Goal: Task Accomplishment & Management: Use online tool/utility

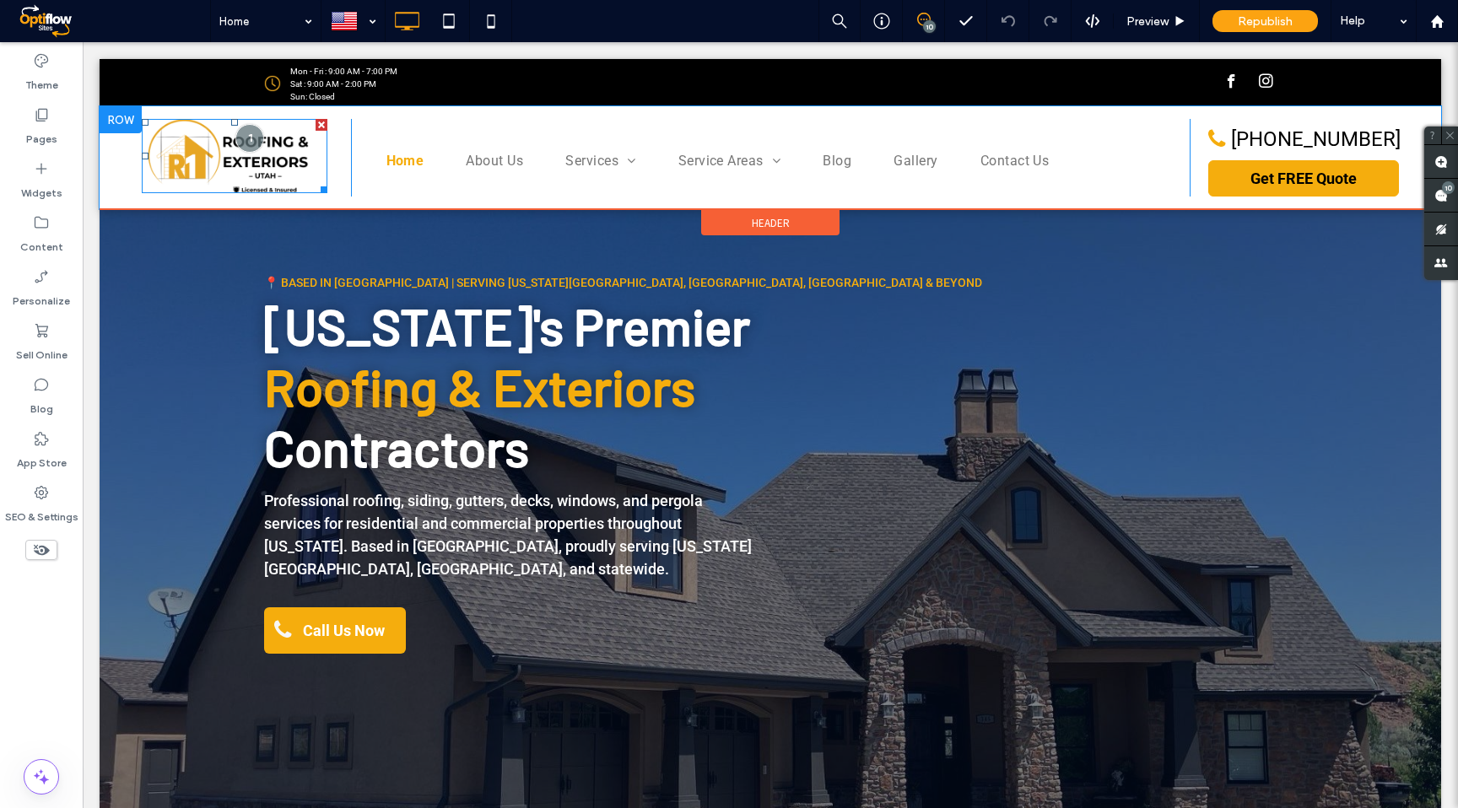
click at [209, 161] on img at bounding box center [235, 156] width 186 height 74
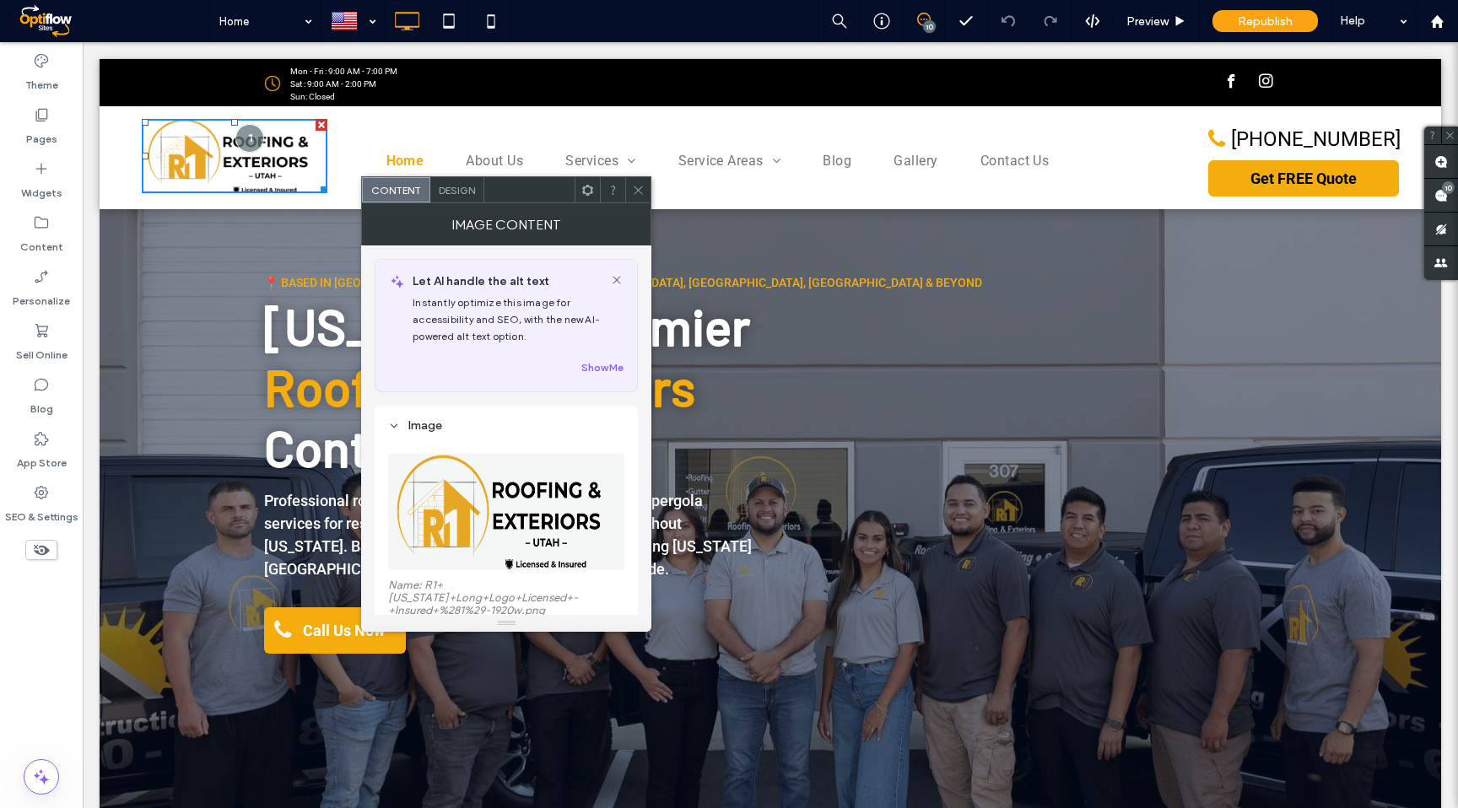
click at [500, 530] on img at bounding box center [507, 512] width 238 height 116
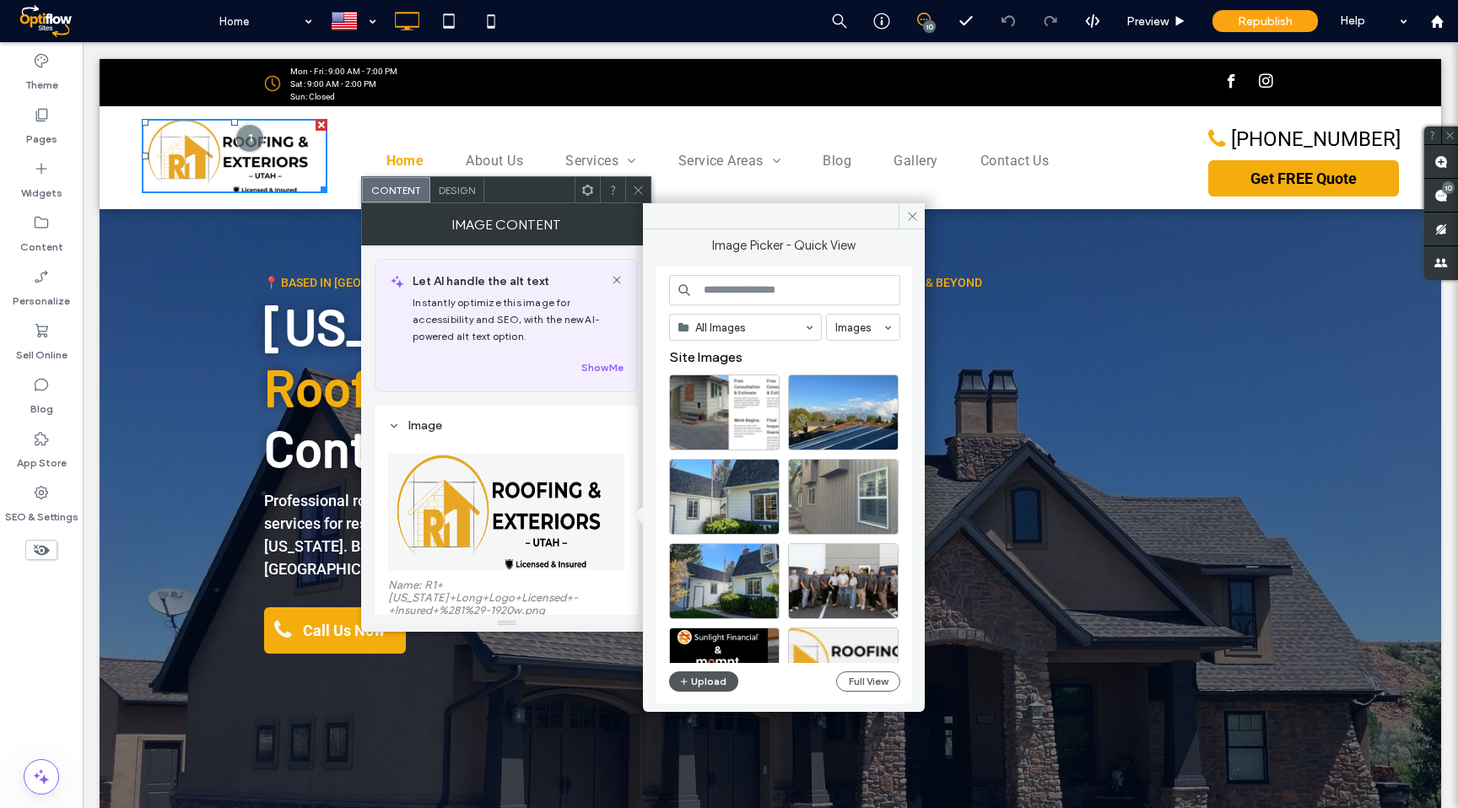
click at [715, 683] on button "Upload" at bounding box center [703, 682] width 69 height 20
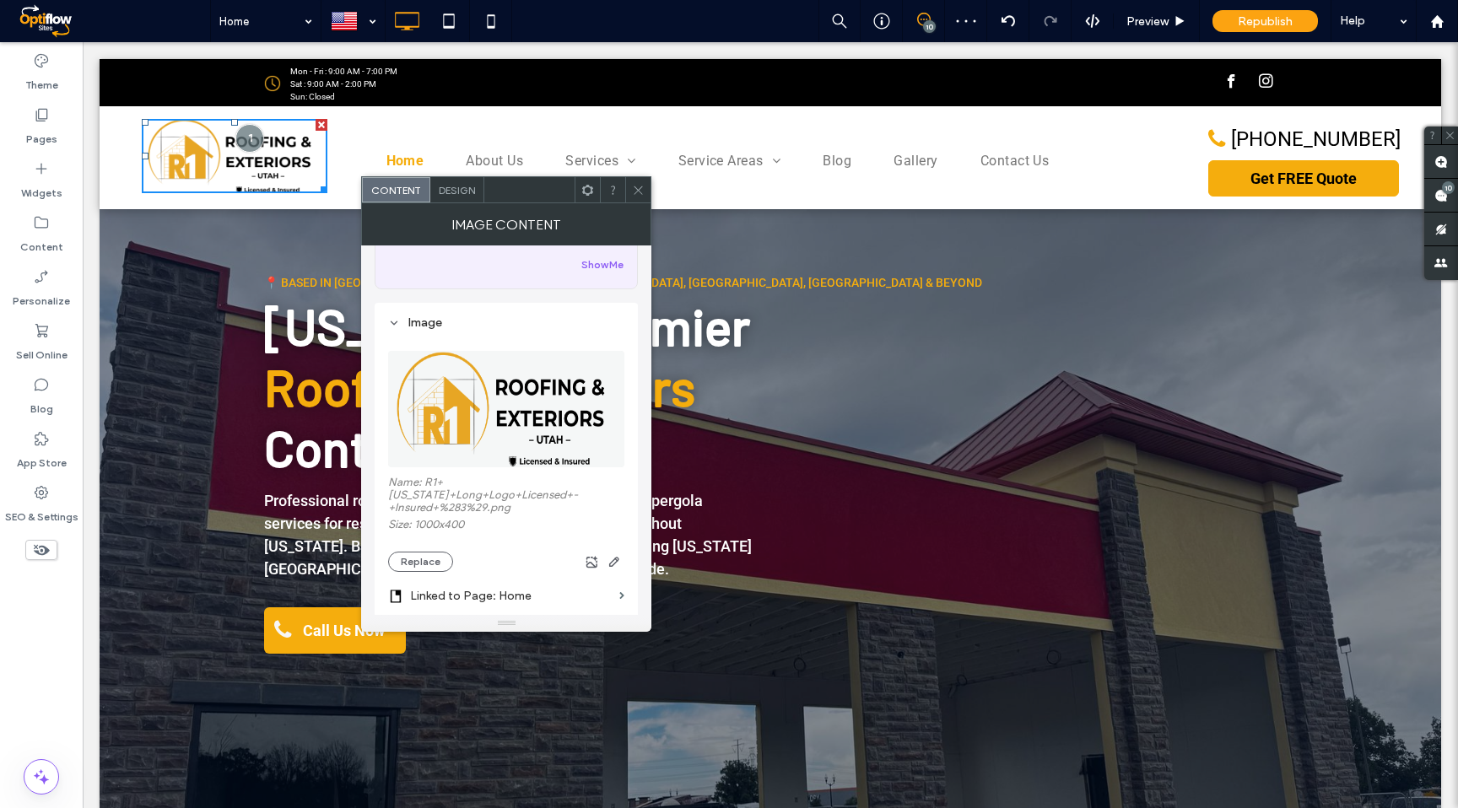
scroll to position [81, 0]
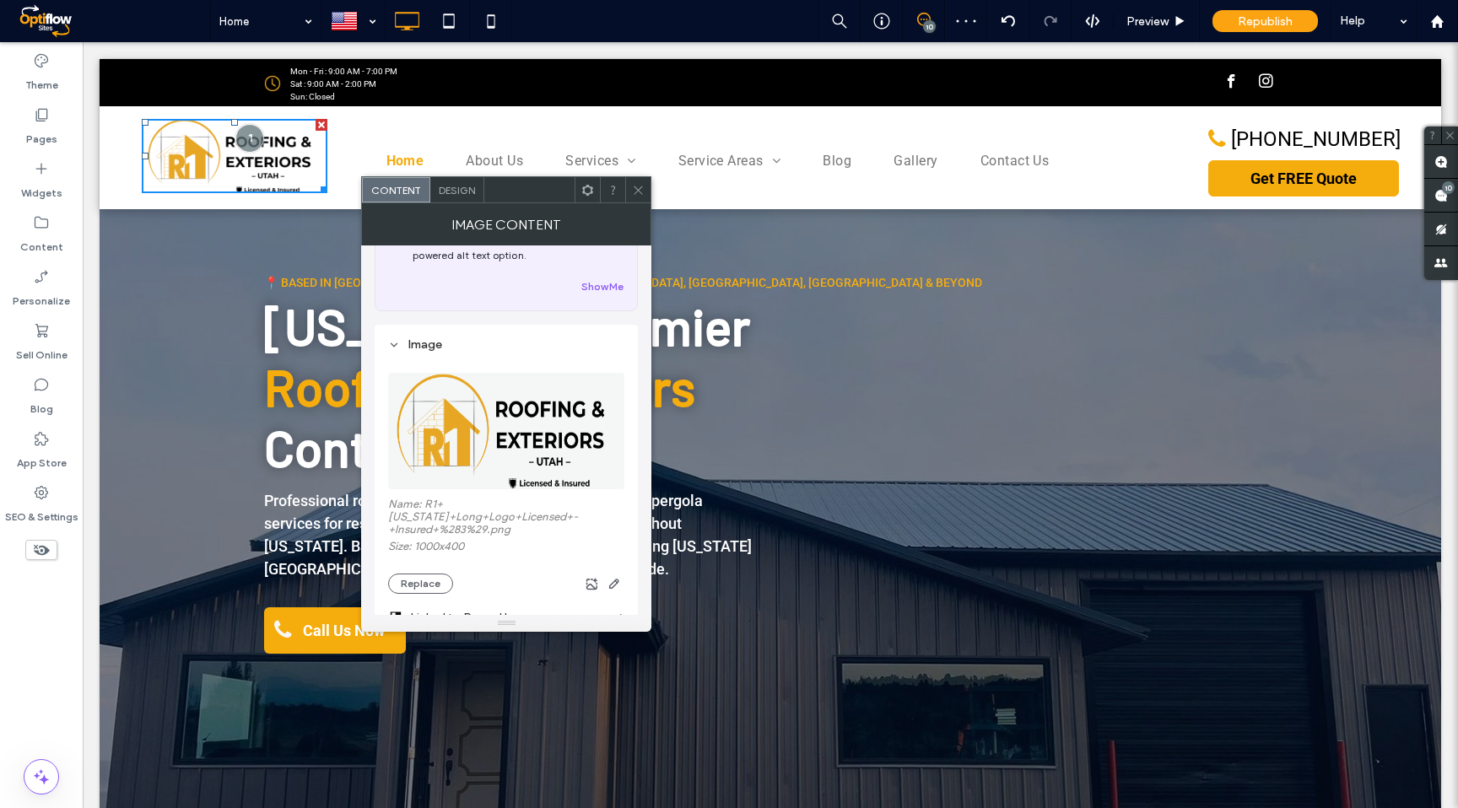
click at [639, 195] on icon at bounding box center [638, 190] width 13 height 13
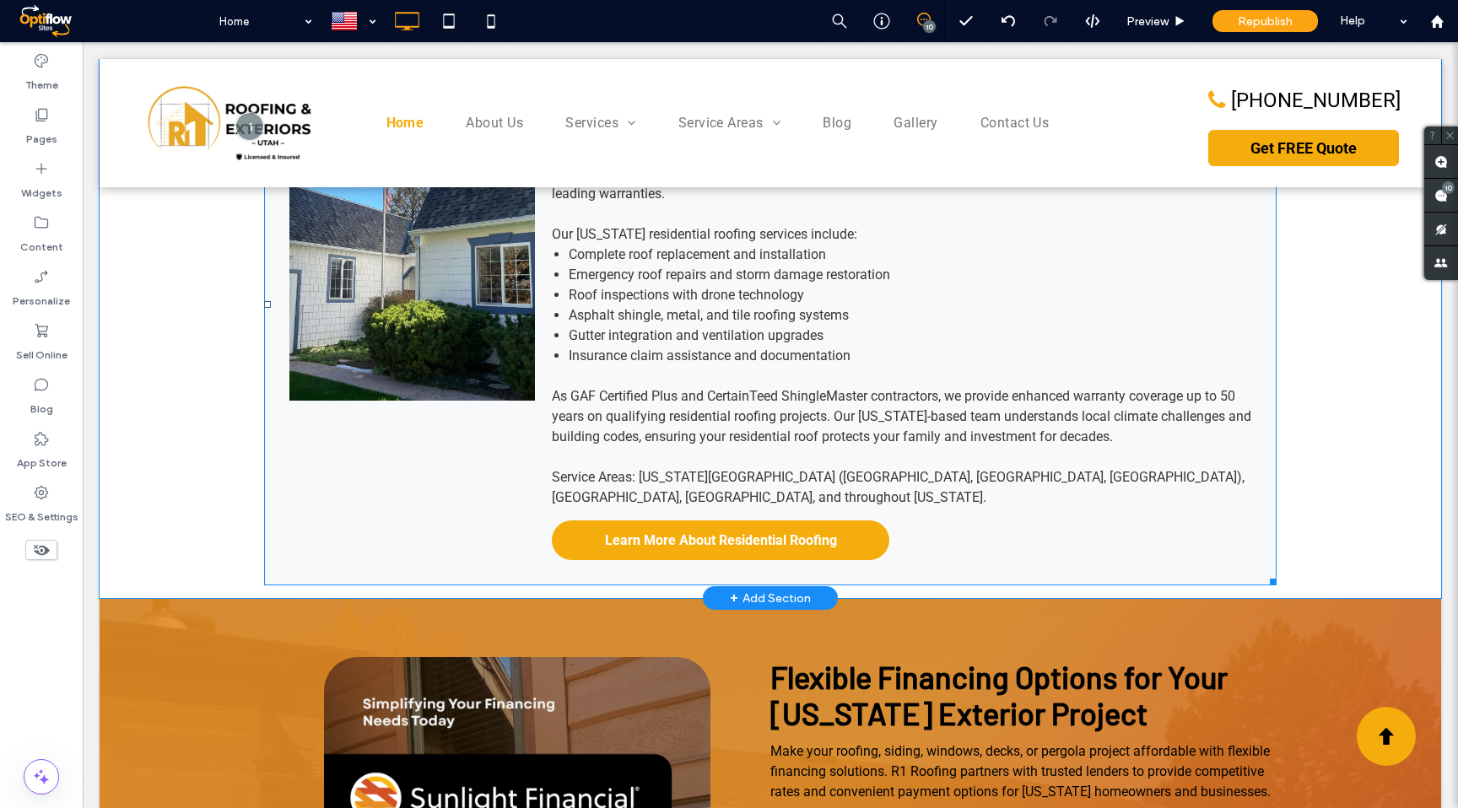
scroll to position [1085, 0]
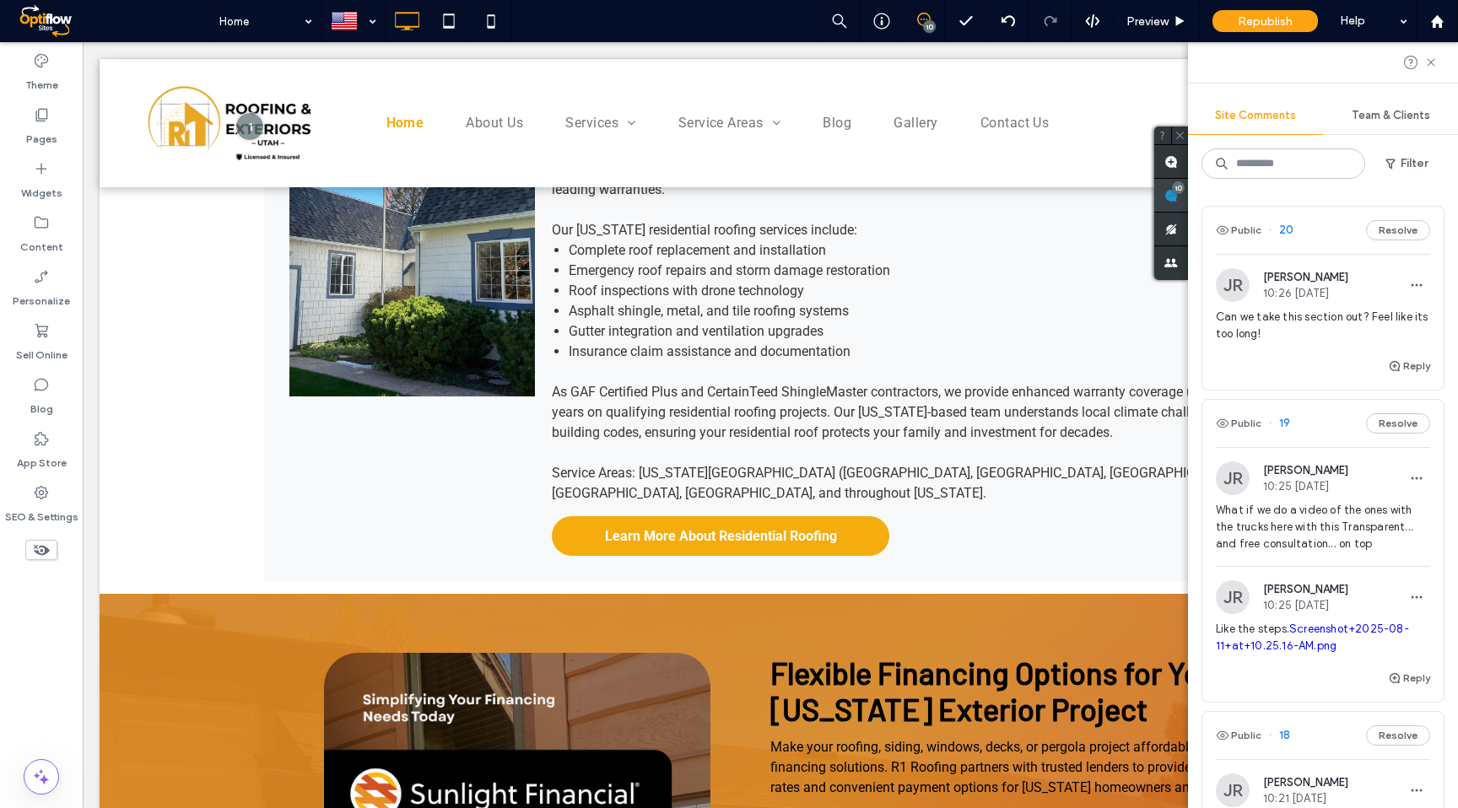
click at [1188, 201] on span at bounding box center [1171, 195] width 34 height 33
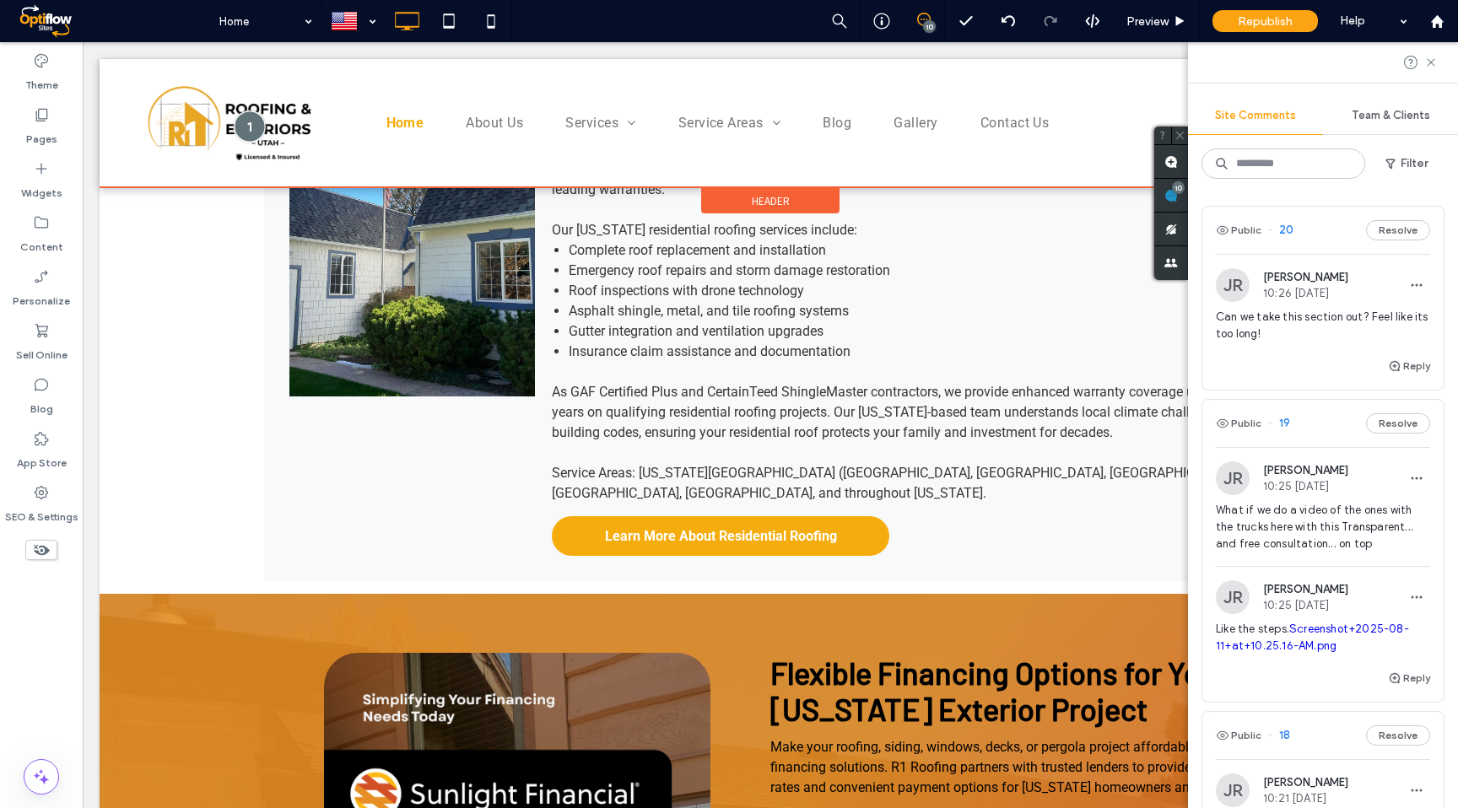
click at [248, 125] on div at bounding box center [250, 126] width 31 height 31
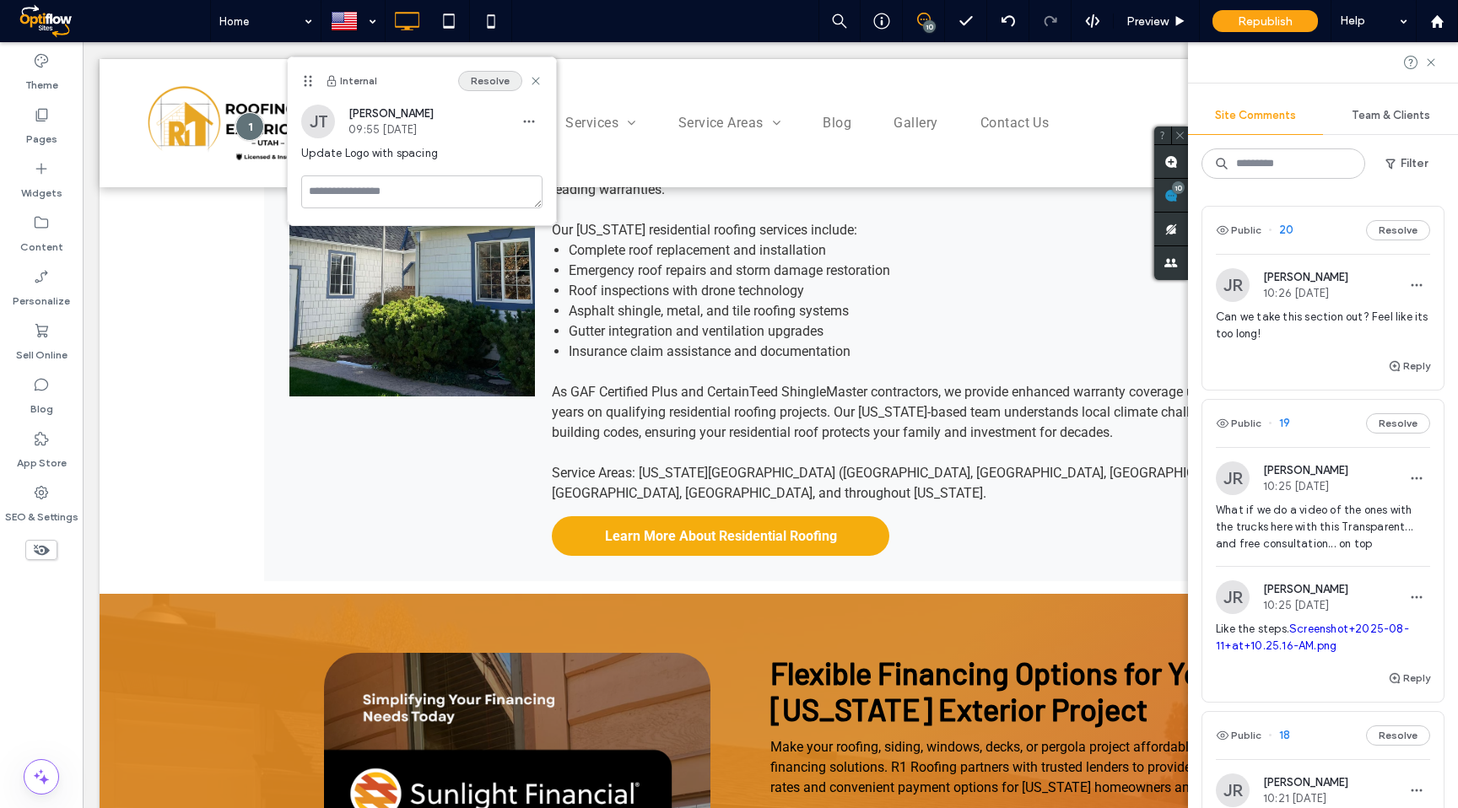
click at [492, 79] on button "Resolve" at bounding box center [490, 81] width 64 height 20
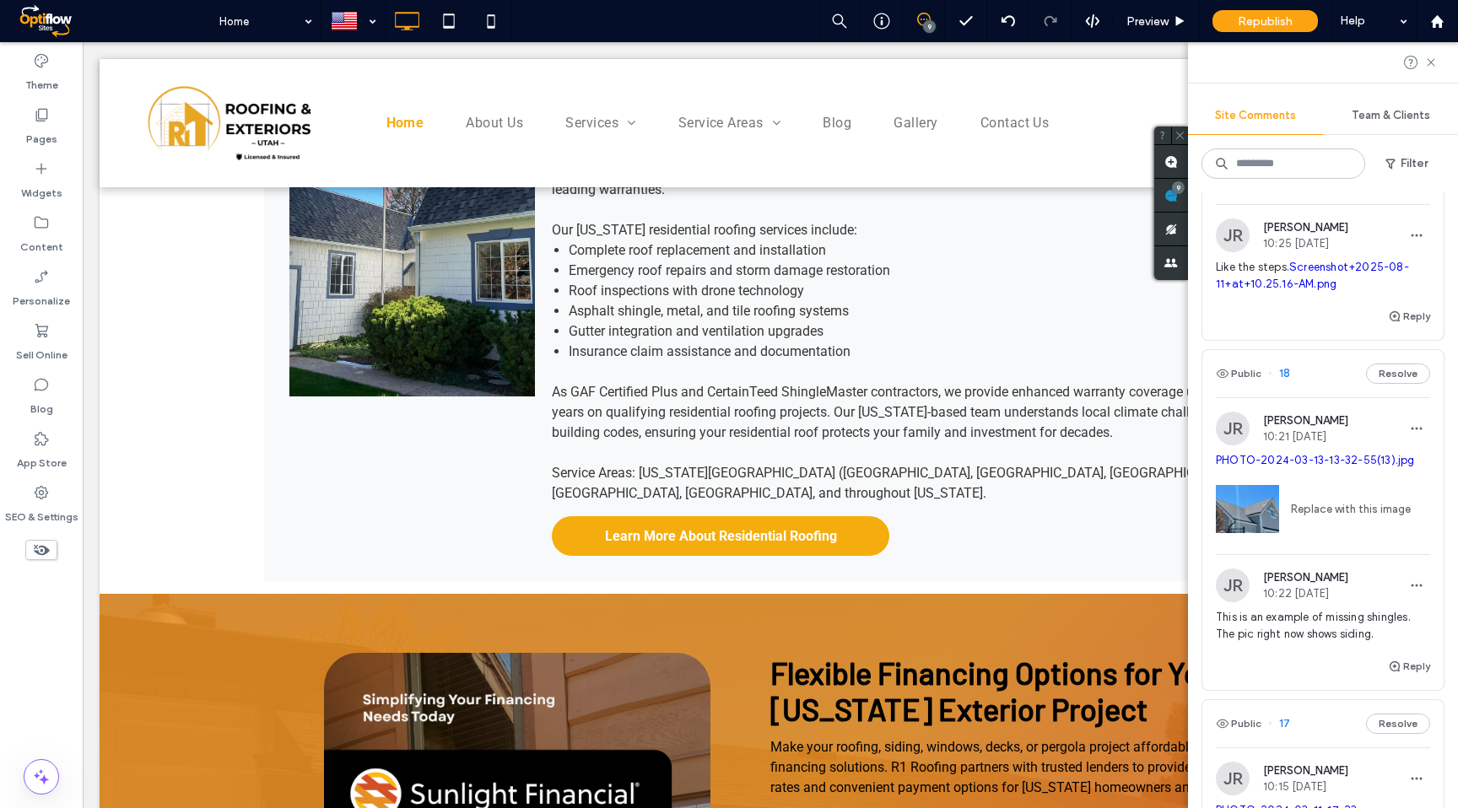
scroll to position [364, 0]
click at [1325, 612] on span "This is an example of missing shingles. The pic right now shows siding." at bounding box center [1323, 624] width 214 height 34
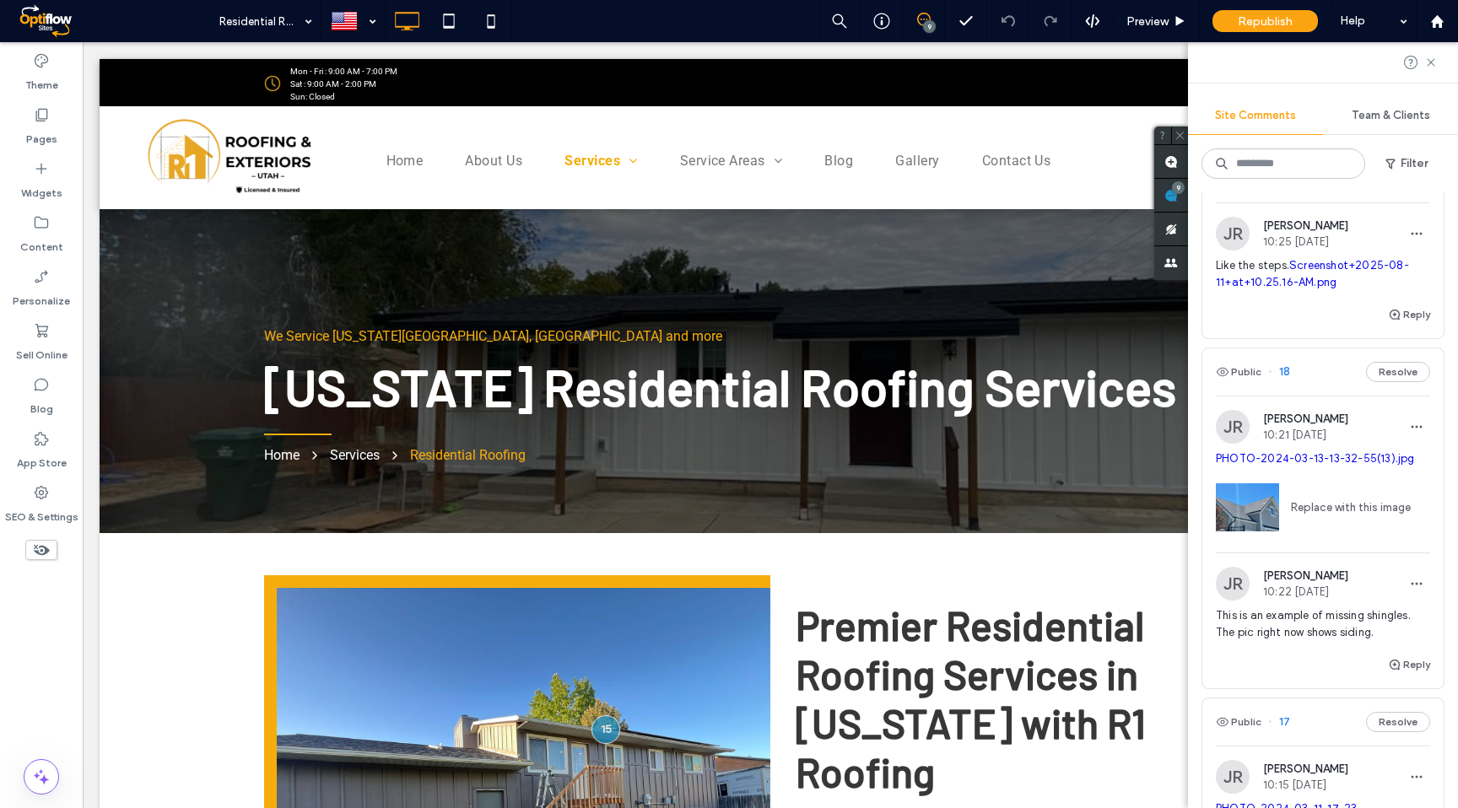
click at [1300, 623] on span "This is an example of missing shingles. The pic right now shows siding." at bounding box center [1323, 624] width 214 height 34
